Goal: Task Accomplishment & Management: Complete application form

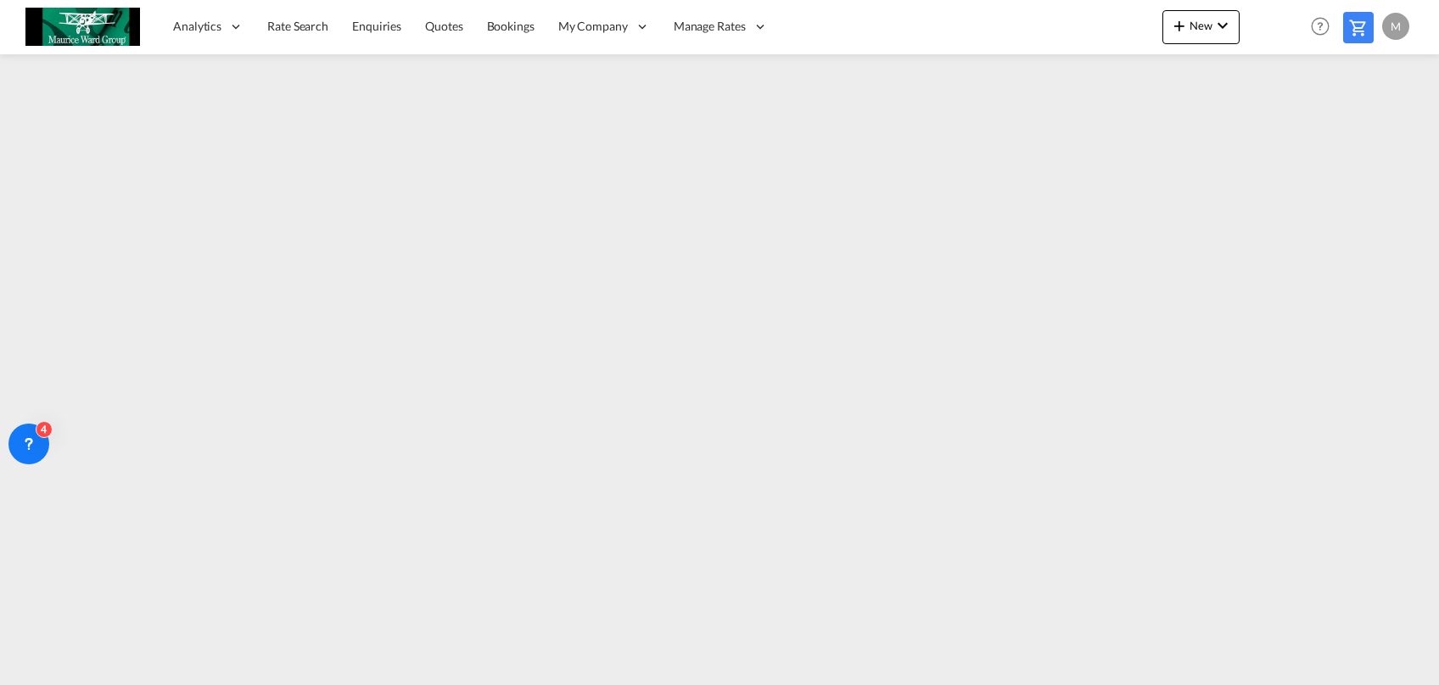
click at [272, 15] on link "Rate Search" at bounding box center [297, 26] width 85 height 55
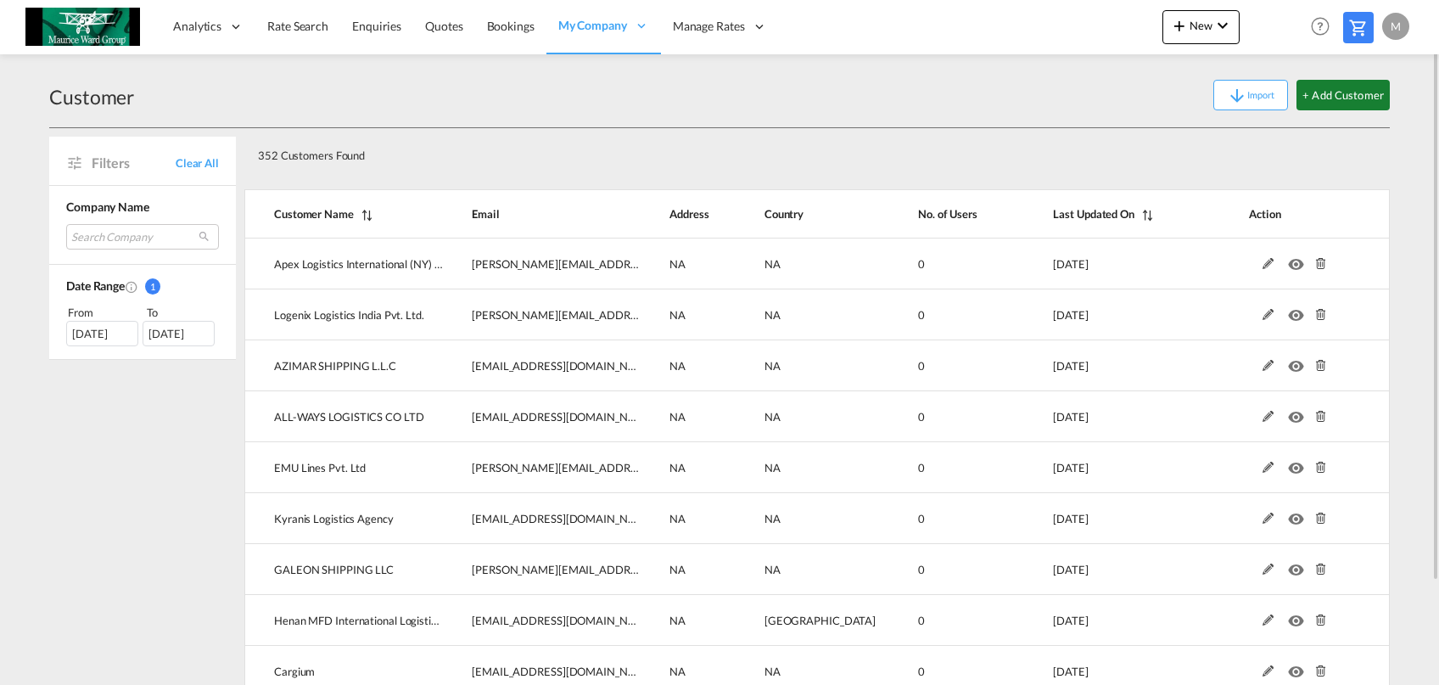
click at [1350, 83] on button "+ Add Customer" at bounding box center [1343, 95] width 93 height 31
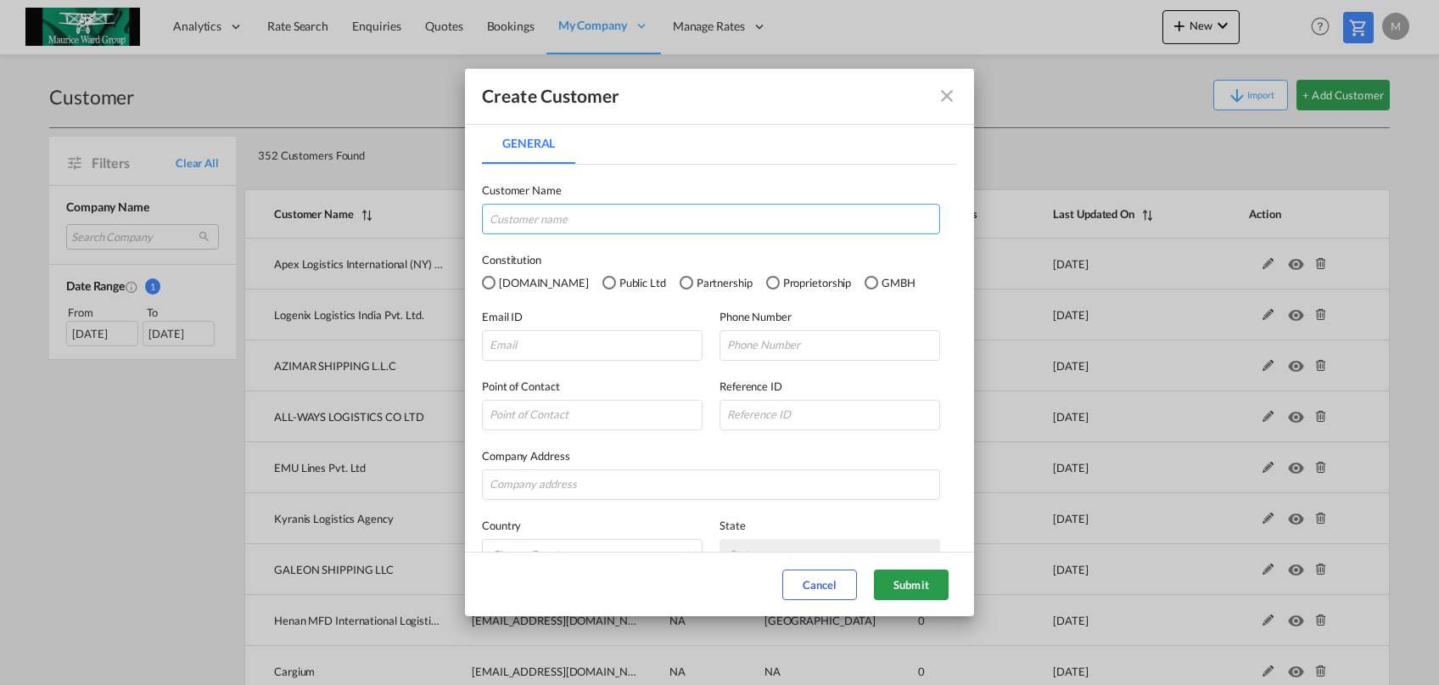
click at [632, 227] on input "General General ..." at bounding box center [711, 219] width 458 height 31
paste input "T.H.I. GROUP (BANGKOK) CO., LTD."
type input "T.H.I. GROUP (BANGKOK) CO., LTD."
click at [513, 348] on input "General General ..." at bounding box center [592, 345] width 221 height 31
paste input "Dolwitthaya@t3ex-thi.com"
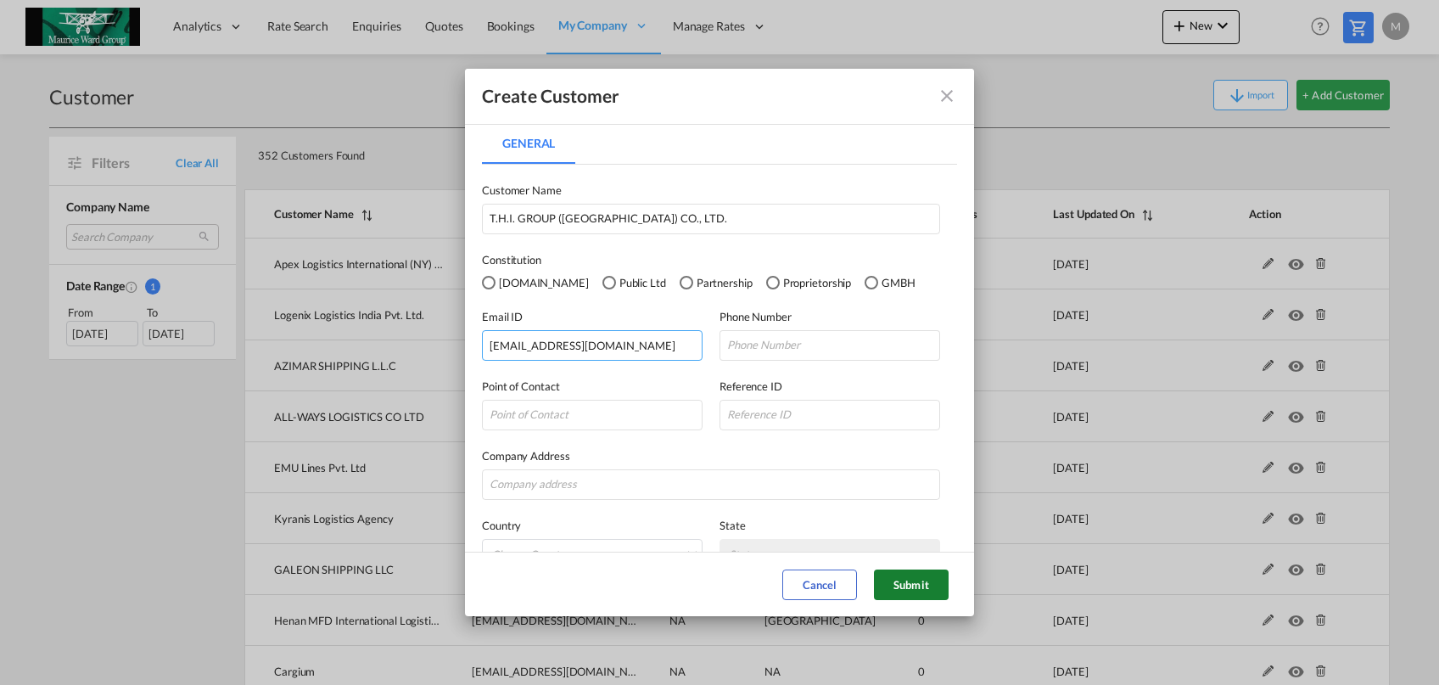
type input "Dolwitthaya@t3ex-thi.com"
click at [907, 598] on button "Submit" at bounding box center [911, 585] width 75 height 31
